Goal: Find specific page/section: Find specific page/section

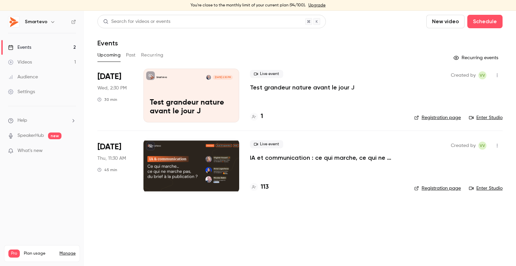
click at [194, 168] on div at bounding box center [191, 166] width 96 height 54
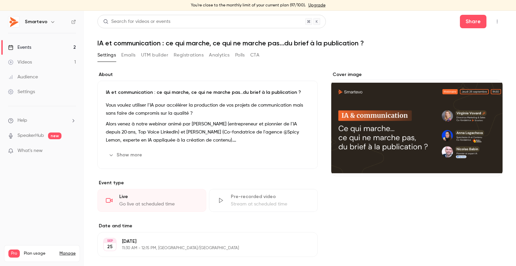
click at [190, 54] on button "Registrations" at bounding box center [189, 55] width 30 height 11
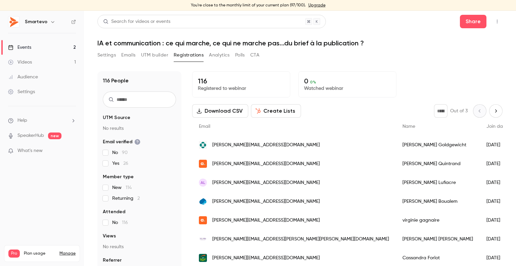
click at [52, 47] on link "Events 2" at bounding box center [42, 47] width 84 height 15
